Goal: Transaction & Acquisition: Subscribe to service/newsletter

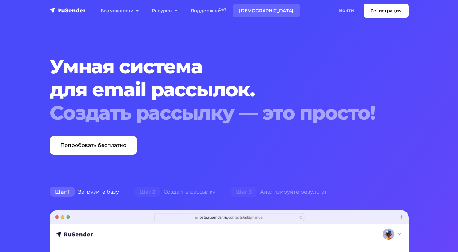
click at [247, 9] on link "[DEMOGRAPHIC_DATA]" at bounding box center [266, 10] width 67 height 13
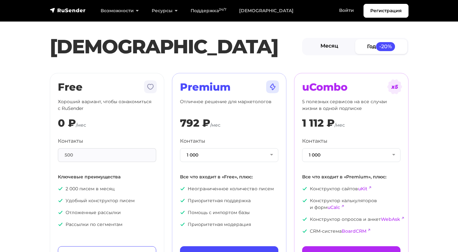
click at [334, 46] on link "Месяц" at bounding box center [329, 46] width 52 height 14
click at [378, 44] on span "-20%" at bounding box center [385, 46] width 19 height 9
click at [330, 43] on link "Месяц" at bounding box center [329, 46] width 52 height 14
click at [225, 156] on button "1 000" at bounding box center [229, 155] width 98 height 14
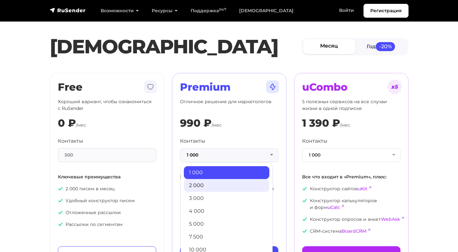
click at [202, 188] on link "2 000" at bounding box center [226, 185] width 85 height 13
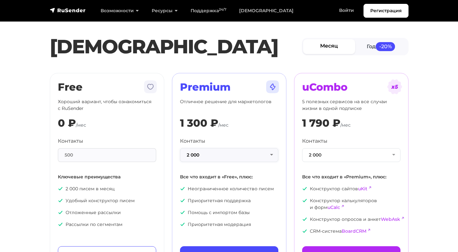
click at [224, 161] on button "2 000" at bounding box center [229, 155] width 98 height 14
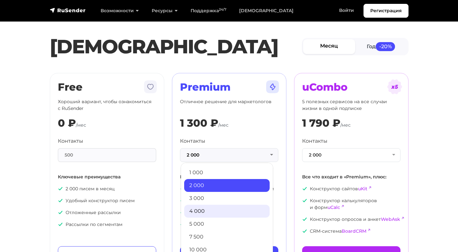
click at [204, 207] on link "4 000" at bounding box center [226, 211] width 85 height 13
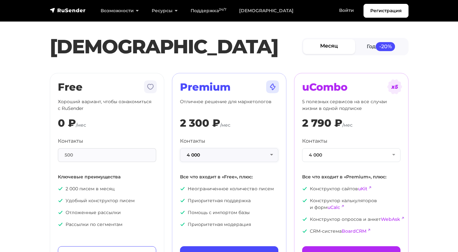
click at [222, 161] on button "4 000" at bounding box center [229, 155] width 98 height 14
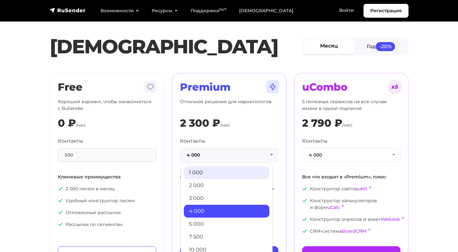
click at [220, 166] on link "1 000" at bounding box center [226, 172] width 85 height 13
